Goal: Find specific page/section: Find specific page/section

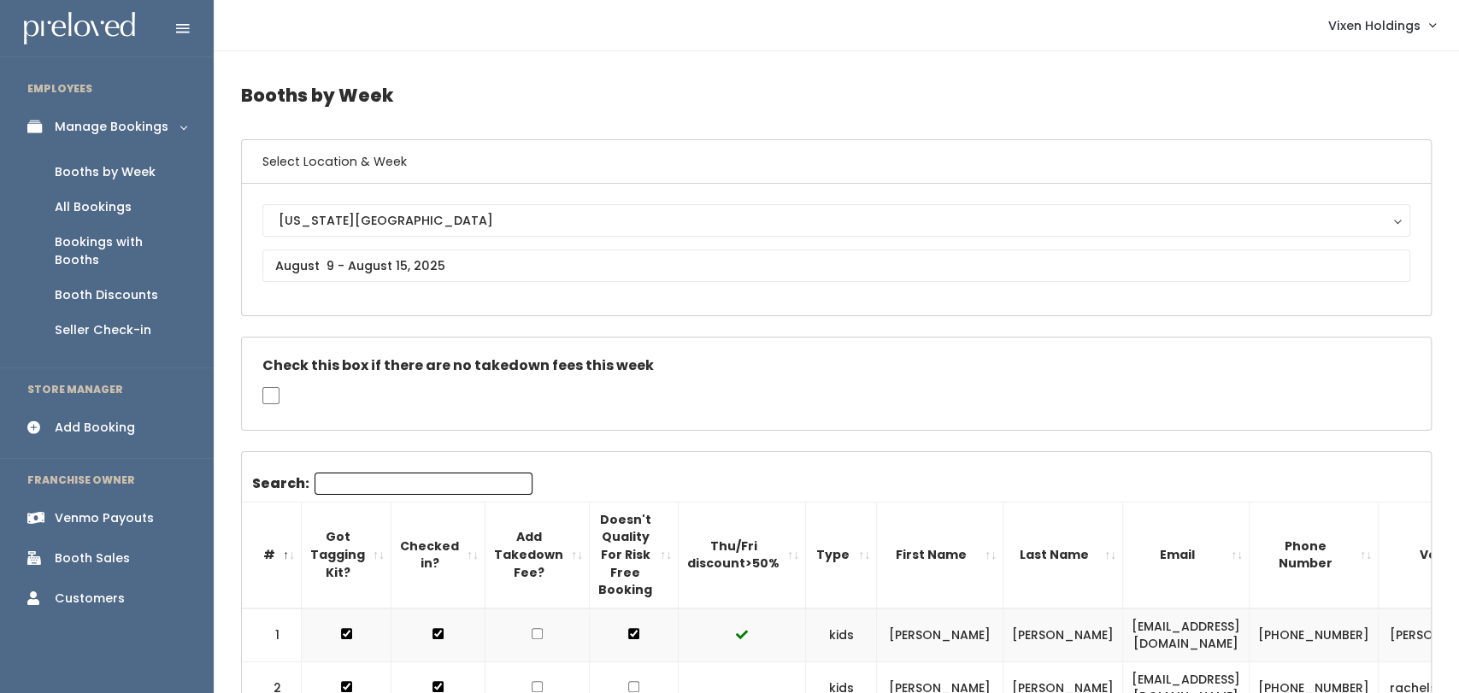
click at [136, 549] on link "Booth Sales" at bounding box center [107, 558] width 214 height 38
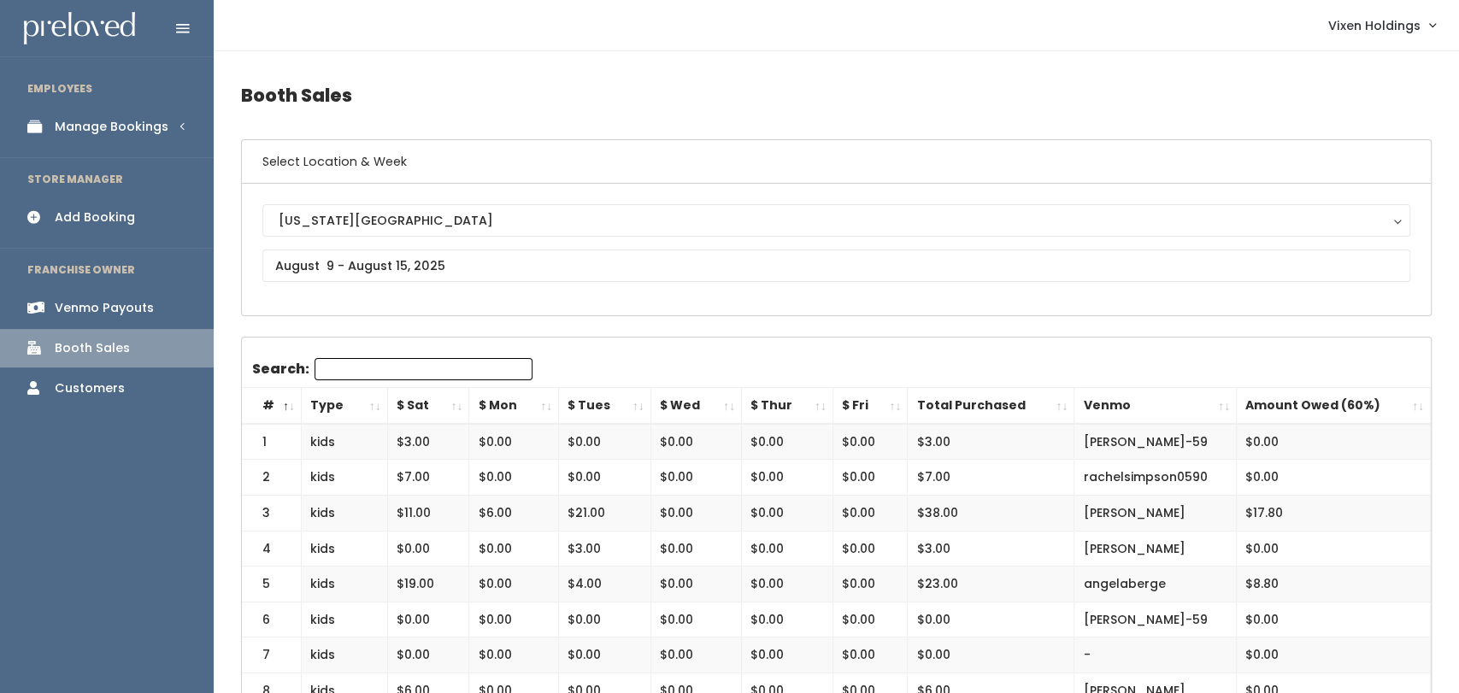
click at [168, 124] on link "Manage Bookings" at bounding box center [107, 127] width 214 height 38
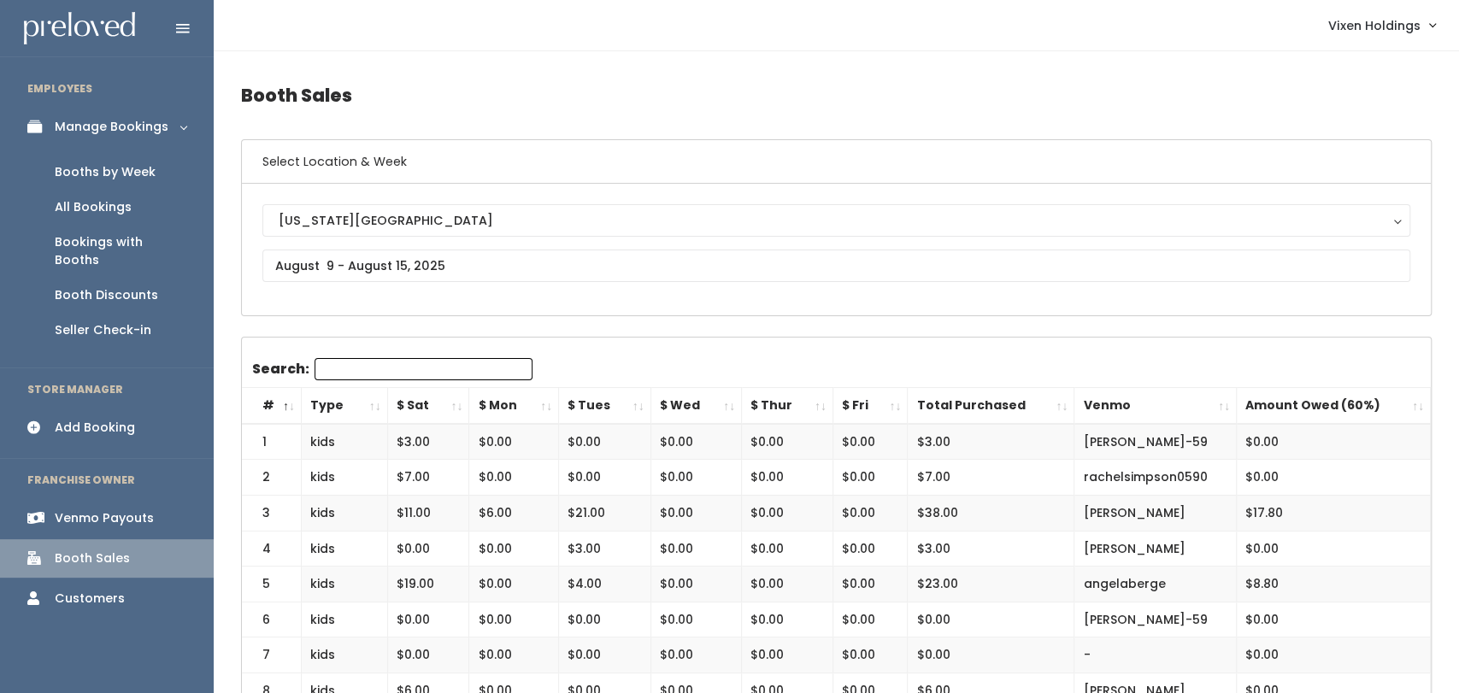
click at [133, 190] on link "All Bookings" at bounding box center [107, 207] width 214 height 35
